Goal: Find specific page/section: Find specific page/section

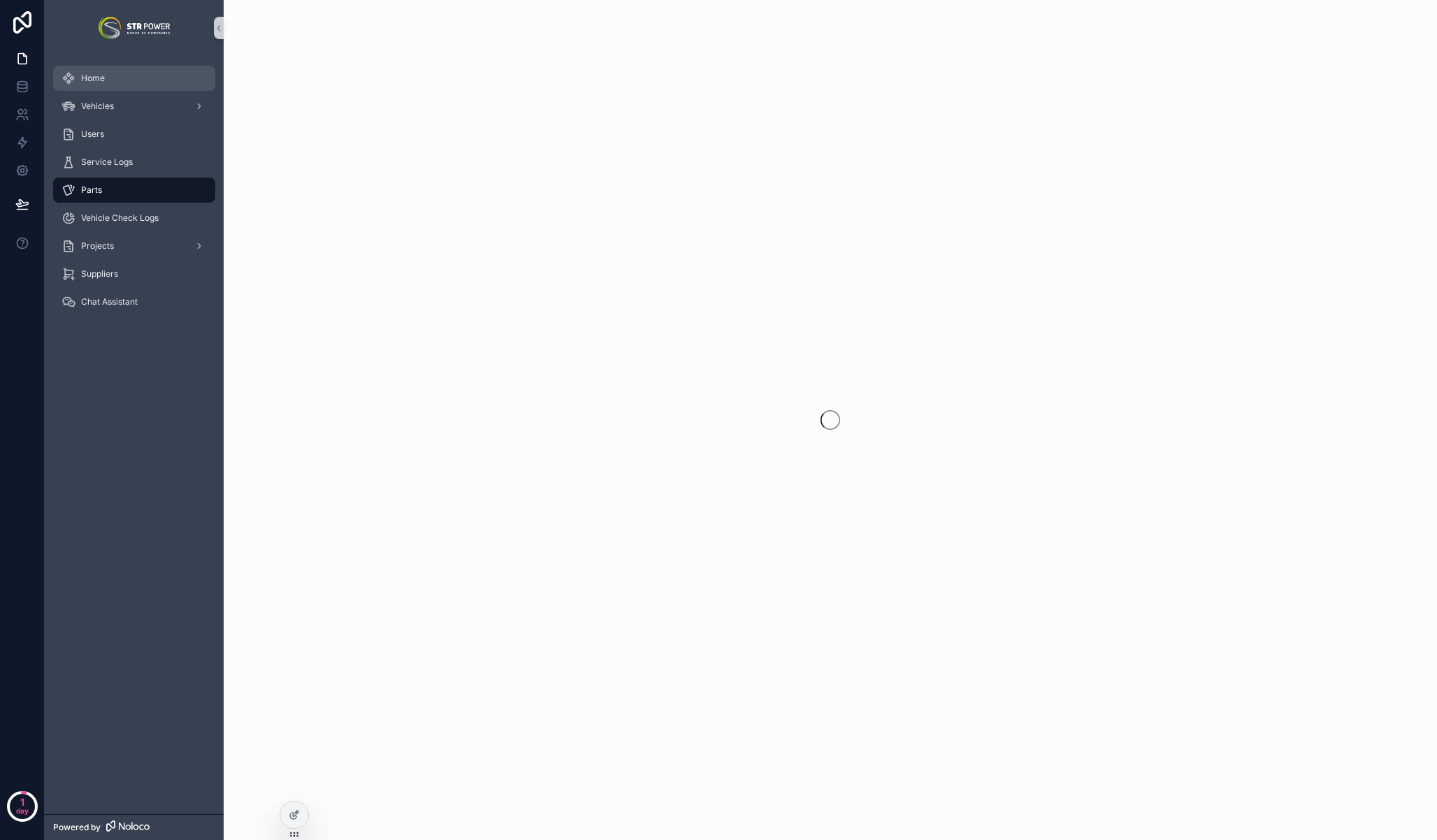
click at [122, 88] on div "Home" at bounding box center [134, 77] width 146 height 22
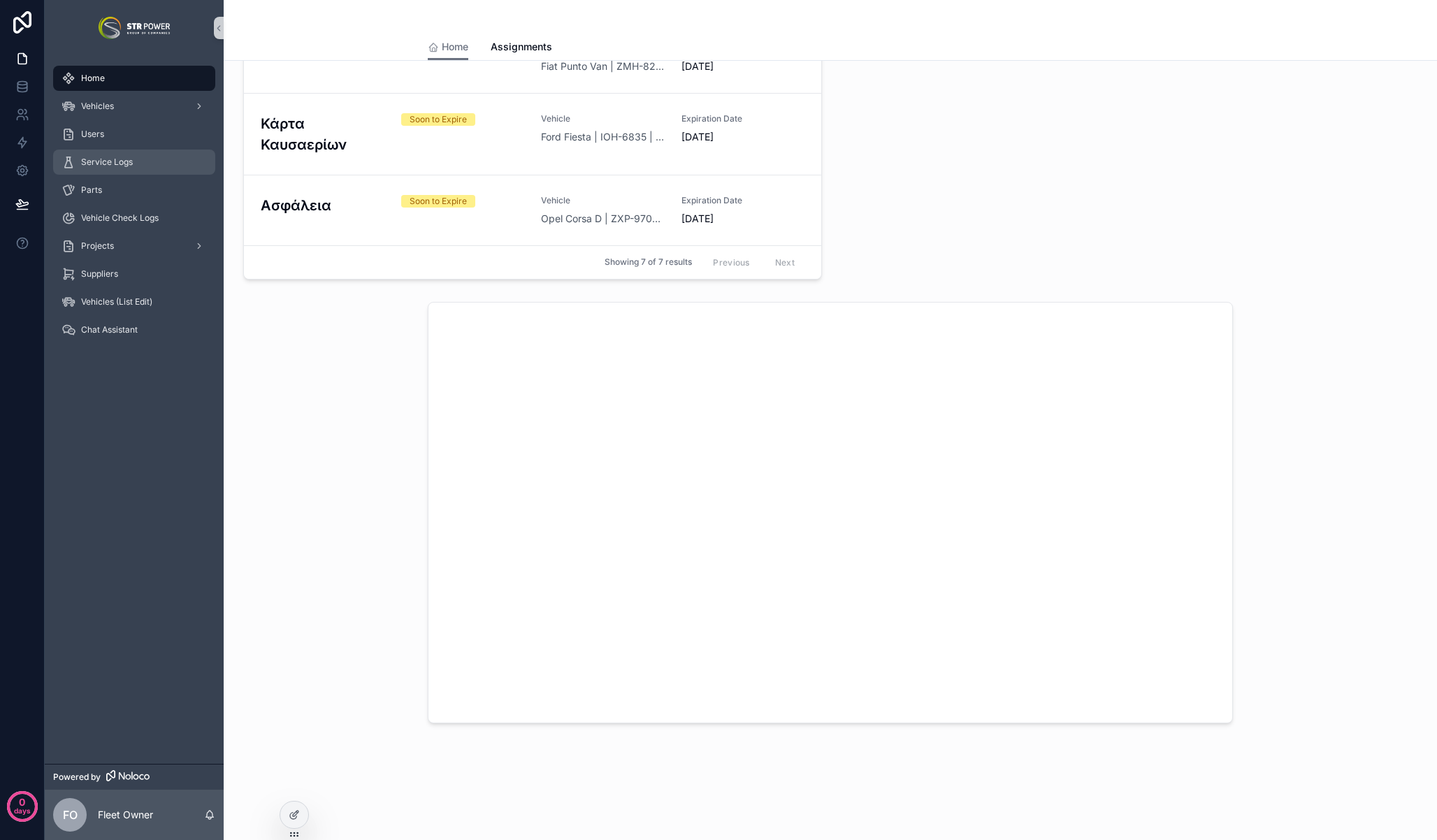
scroll to position [1093, 0]
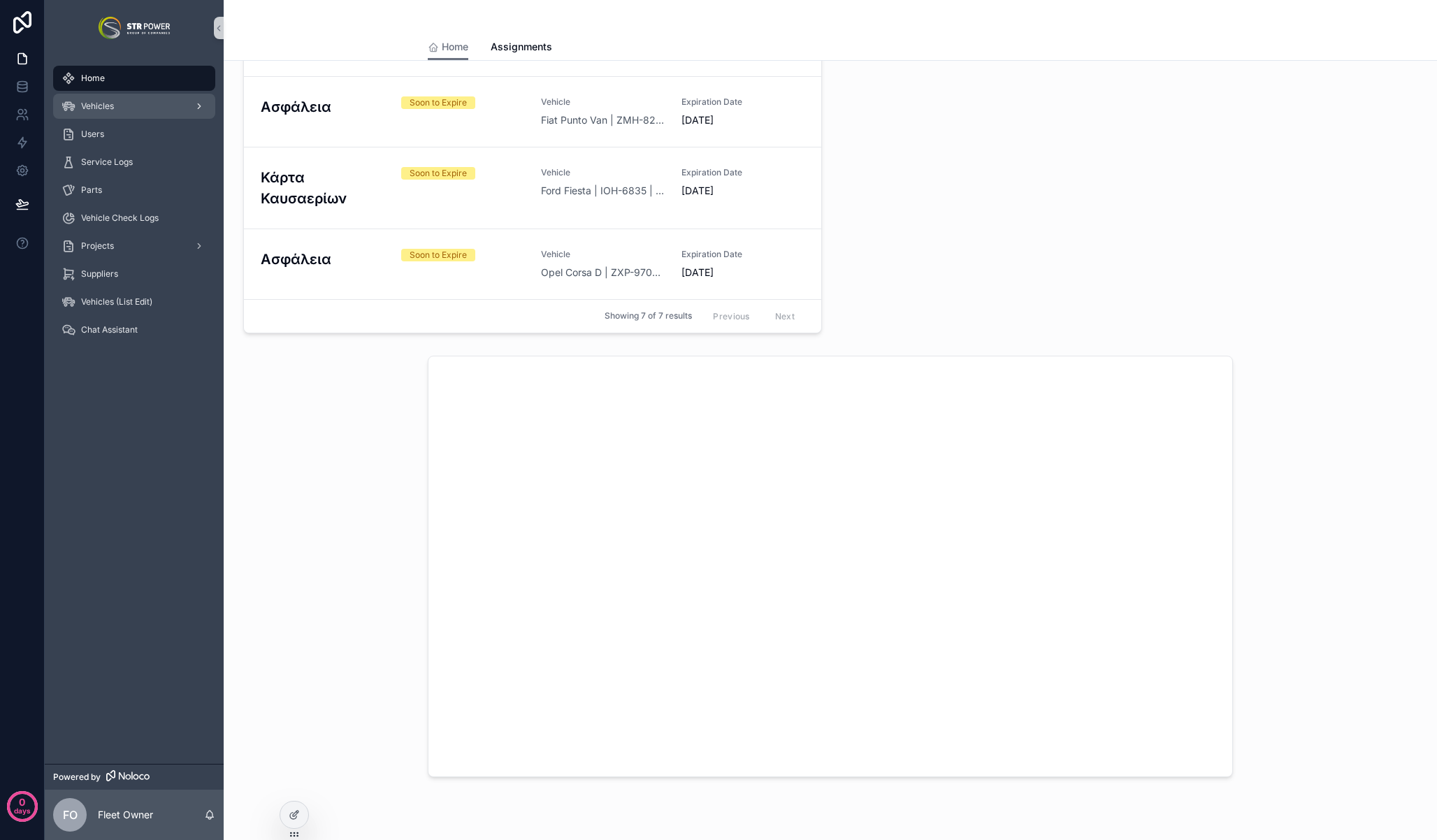
click at [148, 113] on div "Vehicles" at bounding box center [134, 106] width 146 height 22
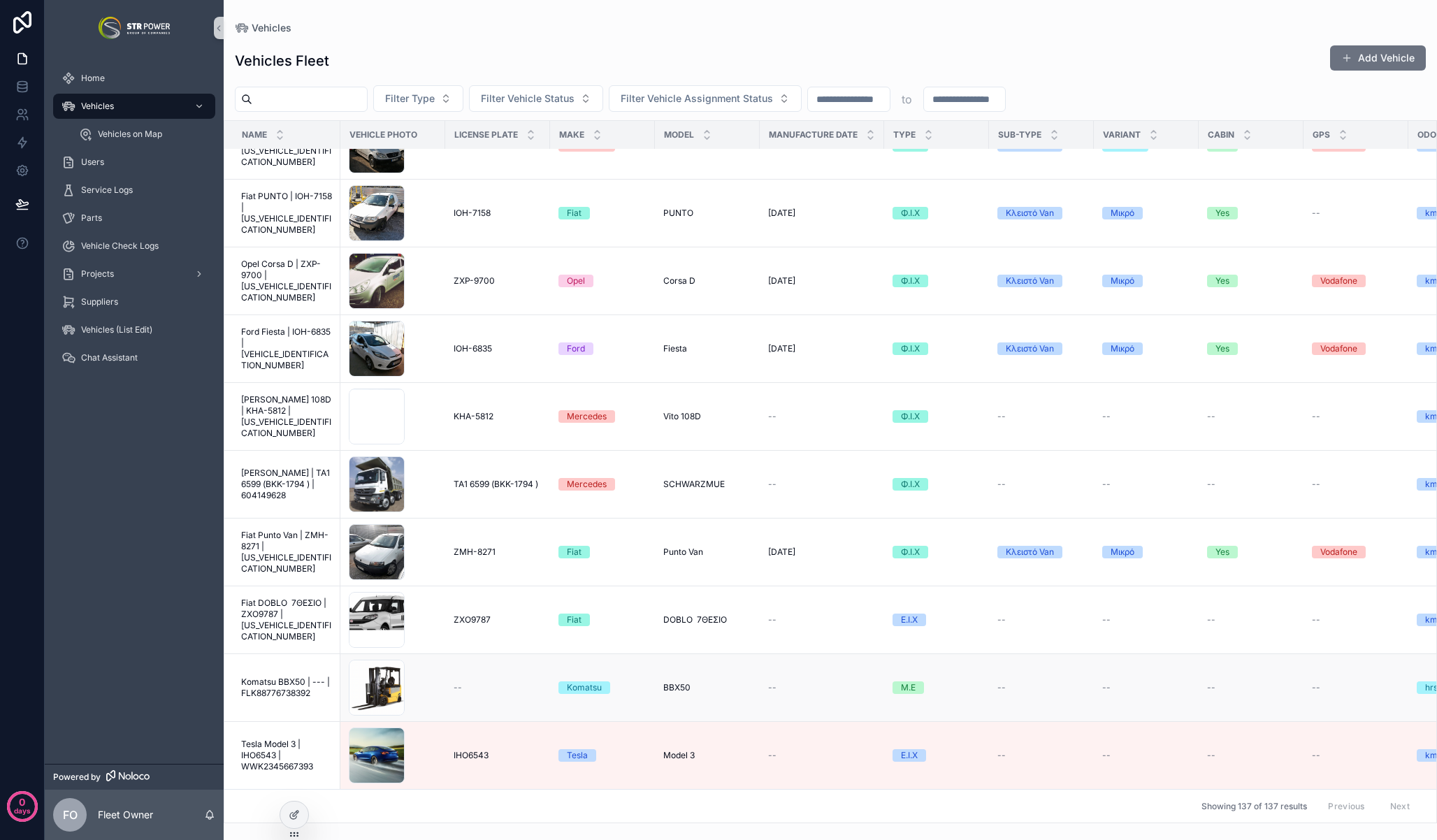
scroll to position [5613, 0]
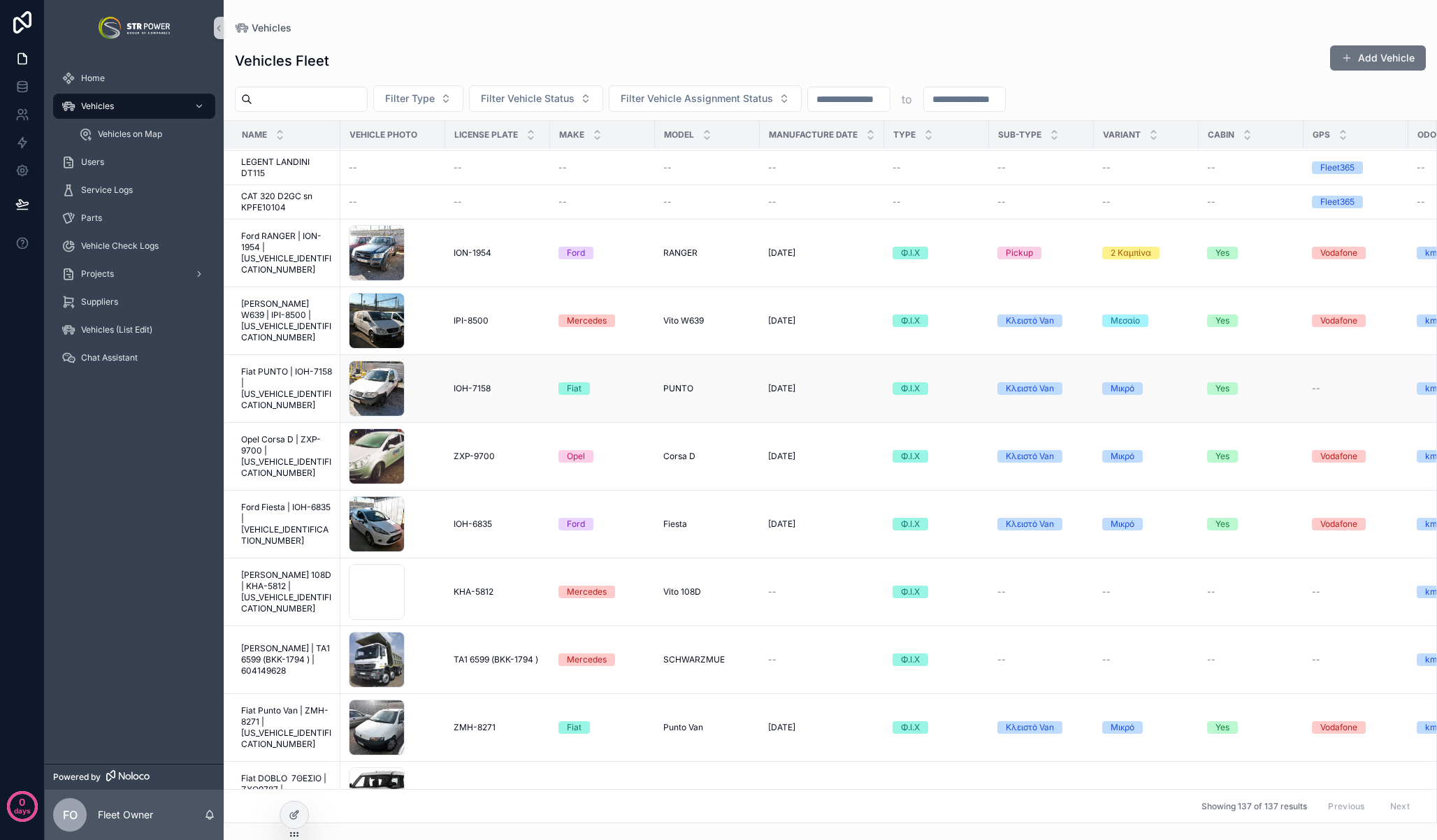
click at [261, 395] on span "Fiat PUNTO | IOH-7158 | [US_VEHICLE_IDENTIFICATION_NUMBER]" at bounding box center [286, 388] width 90 height 45
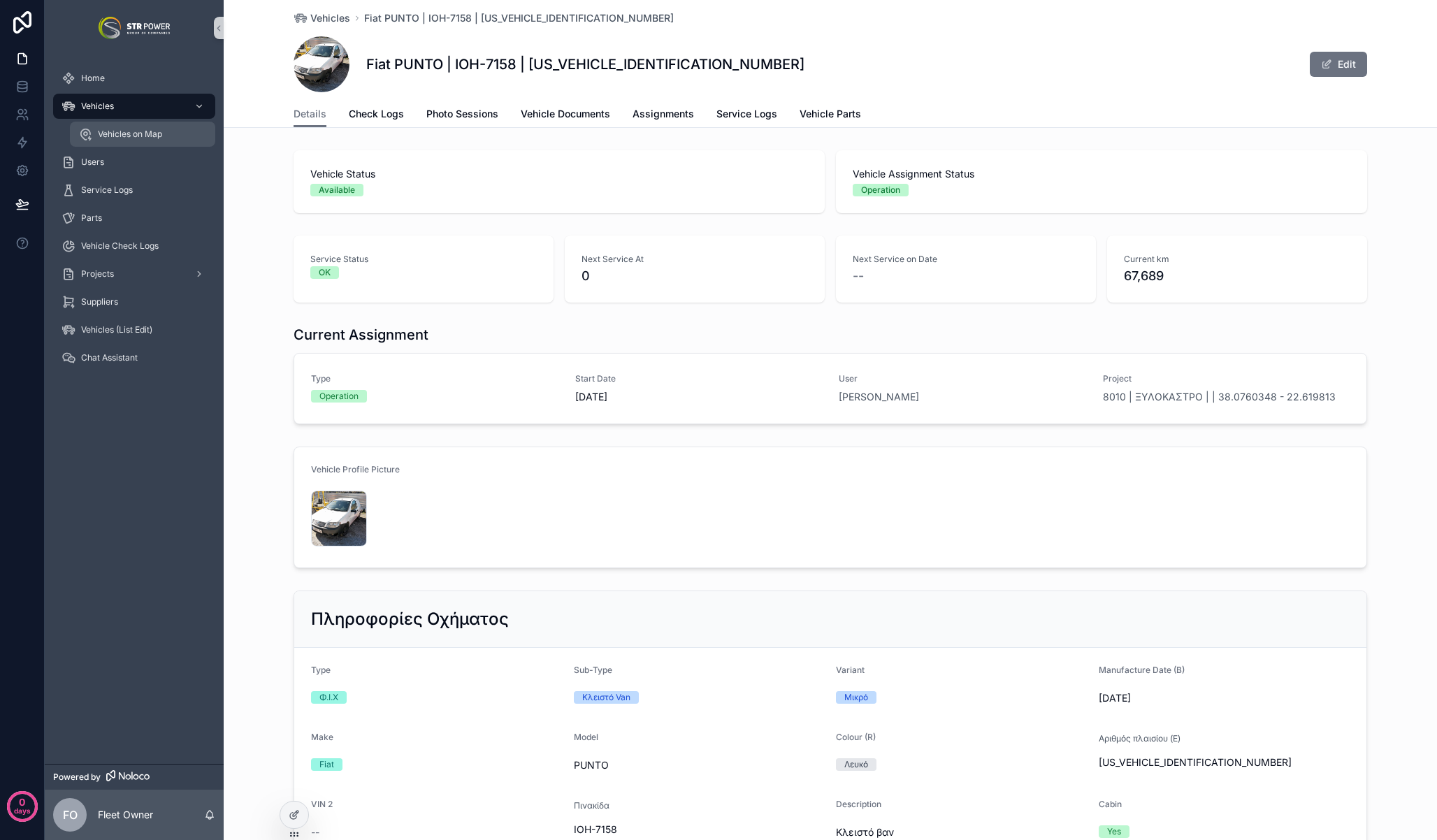
click at [117, 133] on span "Vehicles on Map" at bounding box center [130, 134] width 65 height 11
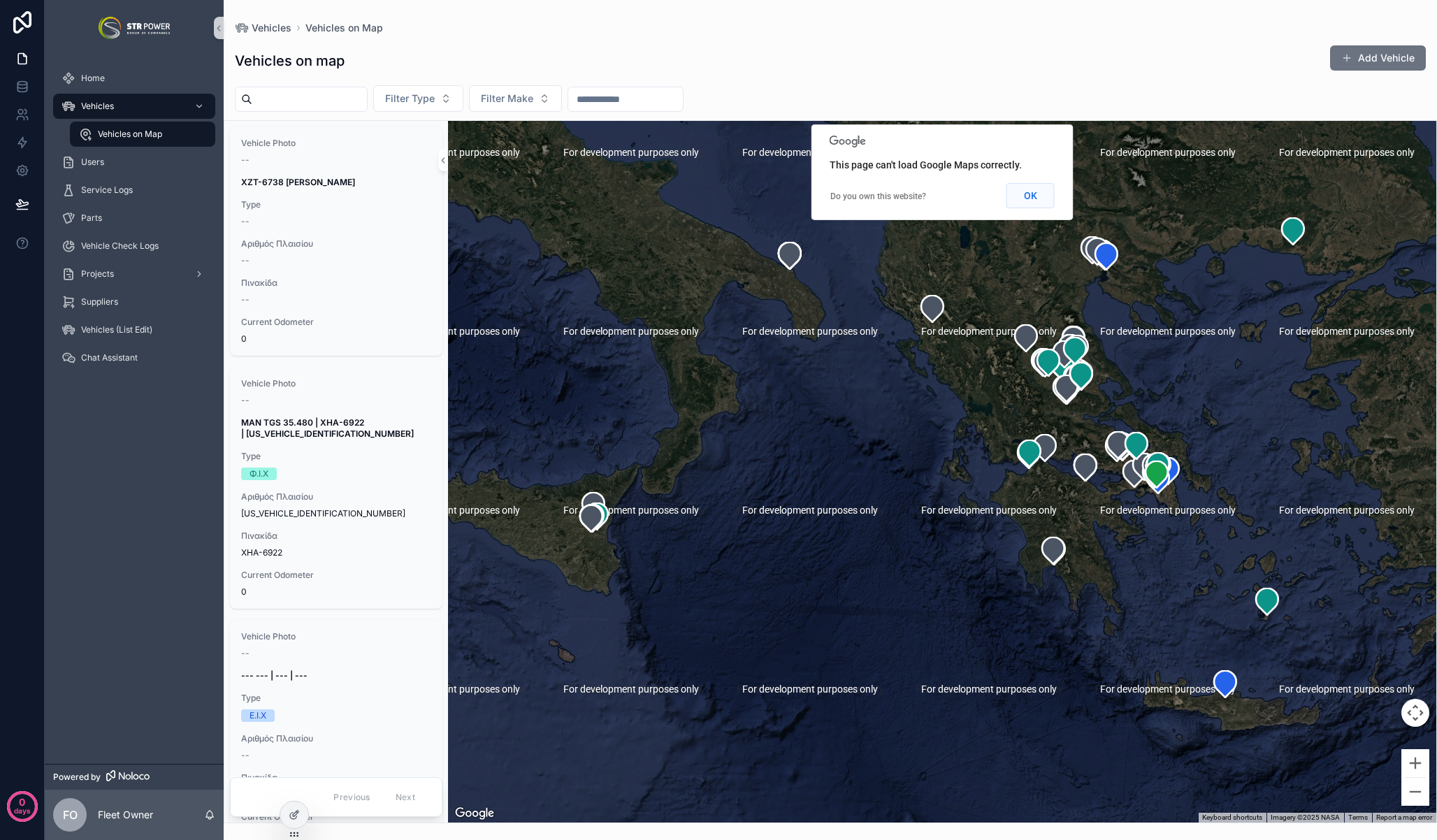
click at [1028, 198] on button "OK" at bounding box center [1030, 195] width 49 height 25
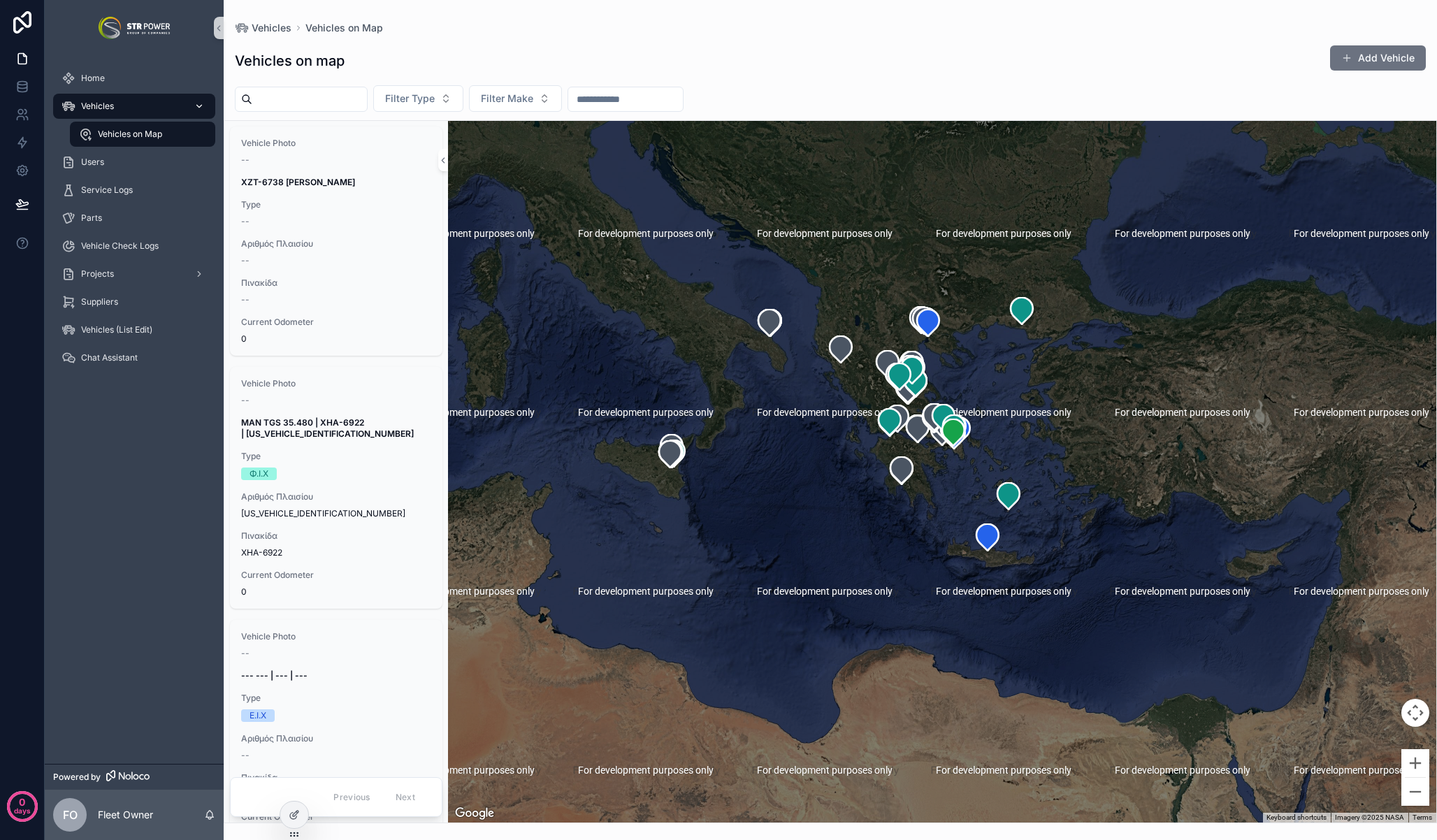
click at [123, 102] on div "Vehicles" at bounding box center [134, 106] width 146 height 22
